Goal: Transaction & Acquisition: Purchase product/service

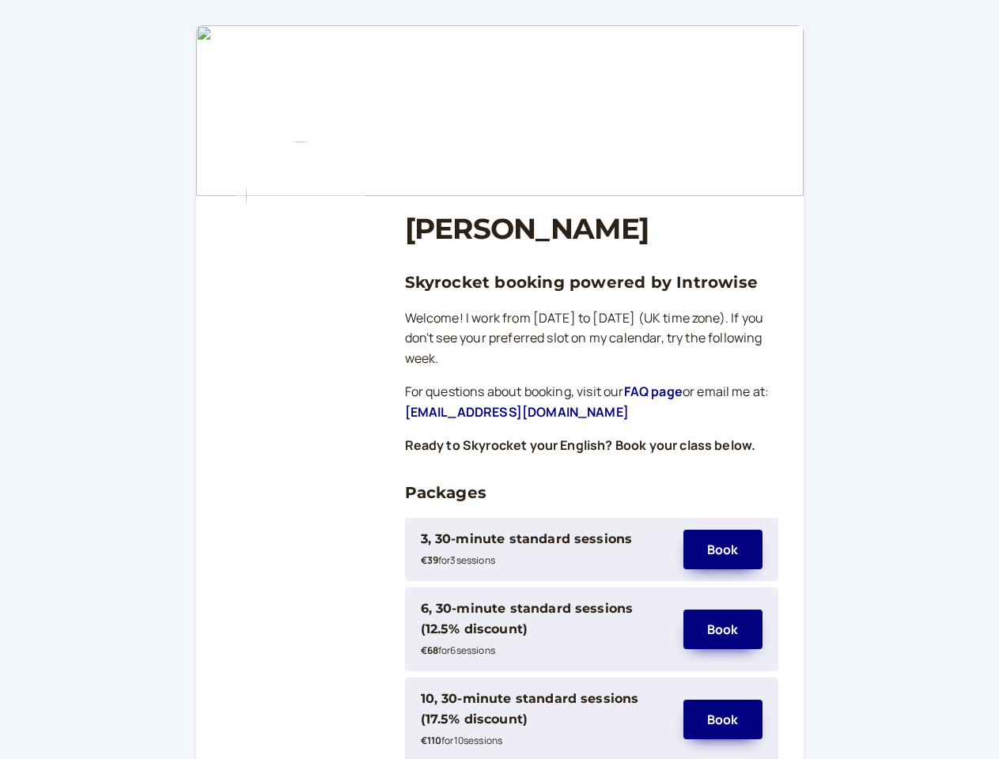
click at [544, 550] on div "3, 30-minute standard sessions" at bounding box center [527, 539] width 212 height 21
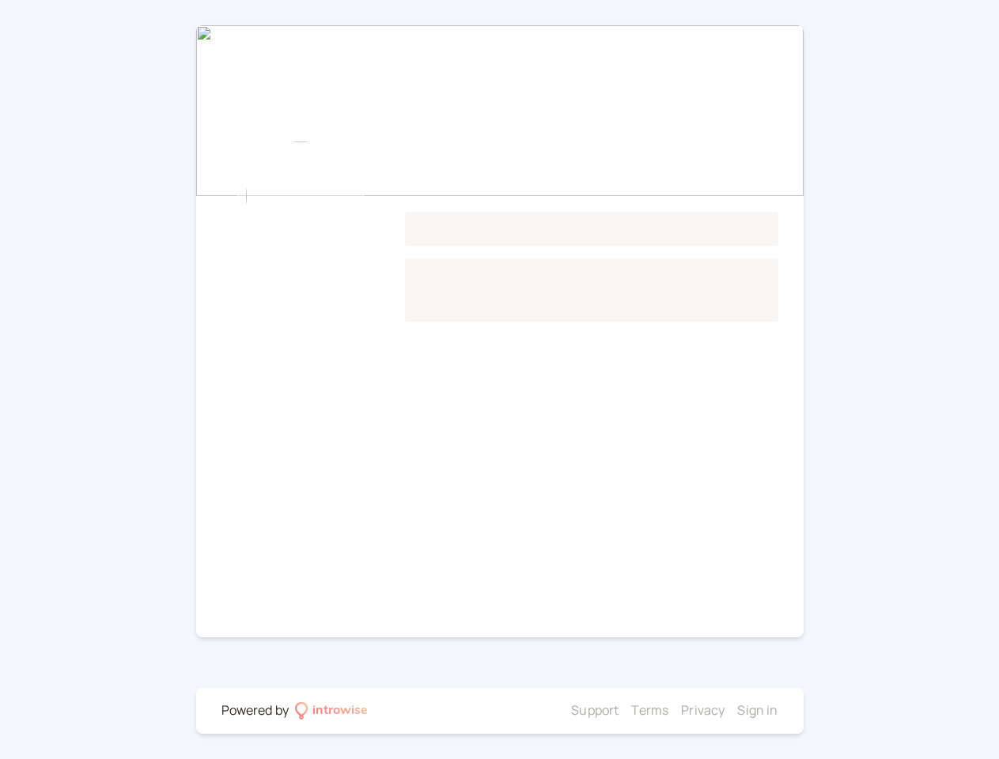
click at [544, 630] on main "Loading..." at bounding box center [499, 331] width 607 height 612
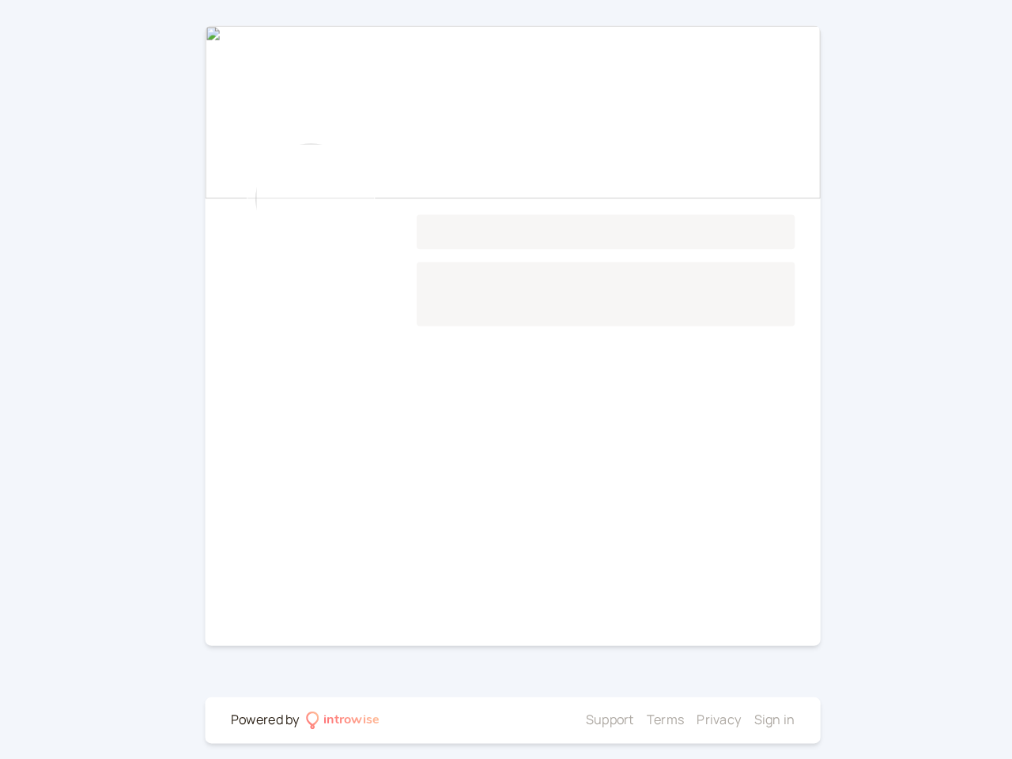
click at [723, 630] on main "Loading..." at bounding box center [505, 331] width 607 height 612
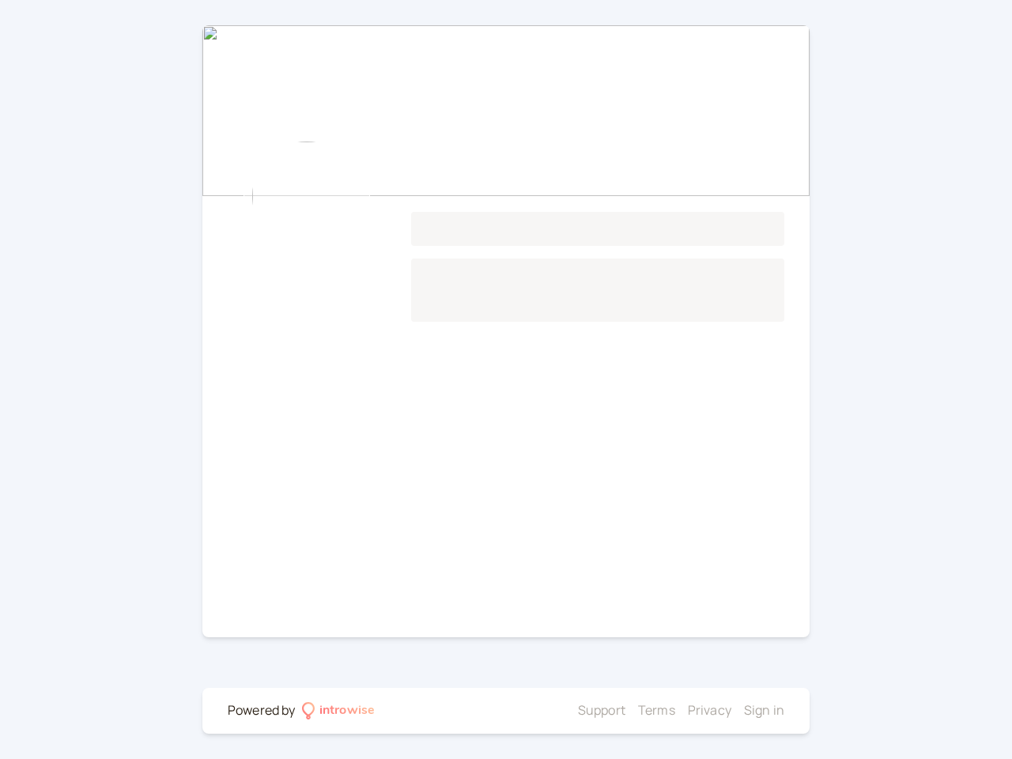
click at [544, 720] on div at bounding box center [476, 711] width 191 height 21
click at [723, 720] on li "Privacy" at bounding box center [710, 711] width 44 height 21
